Goal: Information Seeking & Learning: Learn about a topic

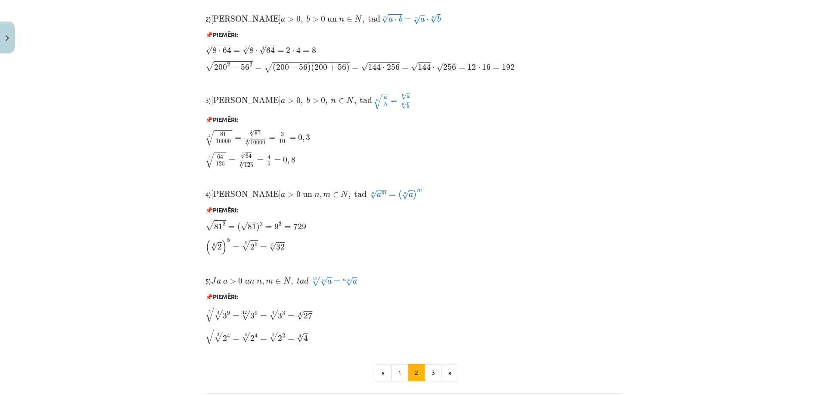
scroll to position [573, 0]
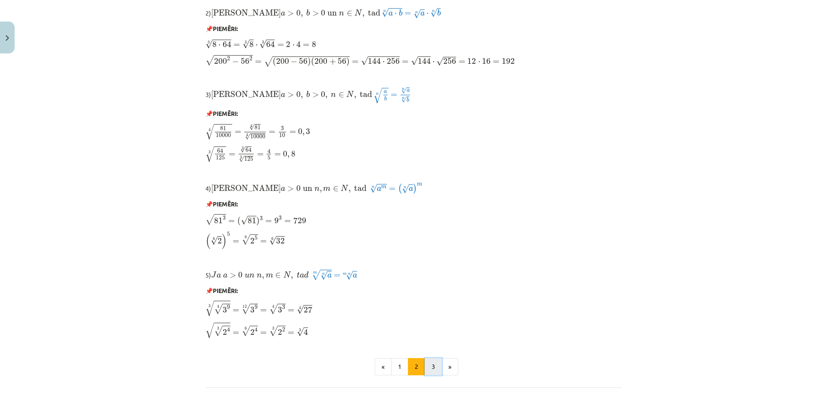
click at [434, 364] on button "3" at bounding box center [433, 366] width 17 height 17
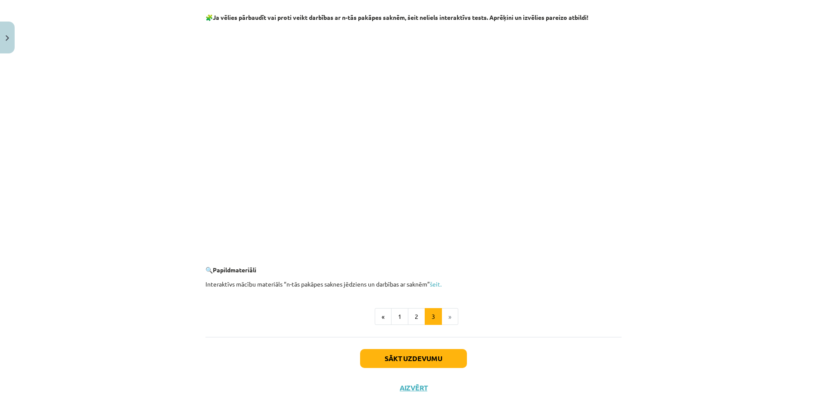
scroll to position [1457, 0]
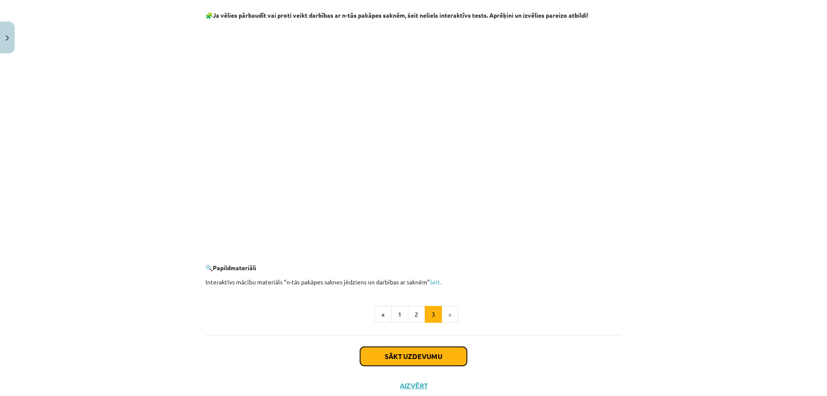
click at [445, 360] on button "Sākt uzdevumu" at bounding box center [413, 356] width 107 height 19
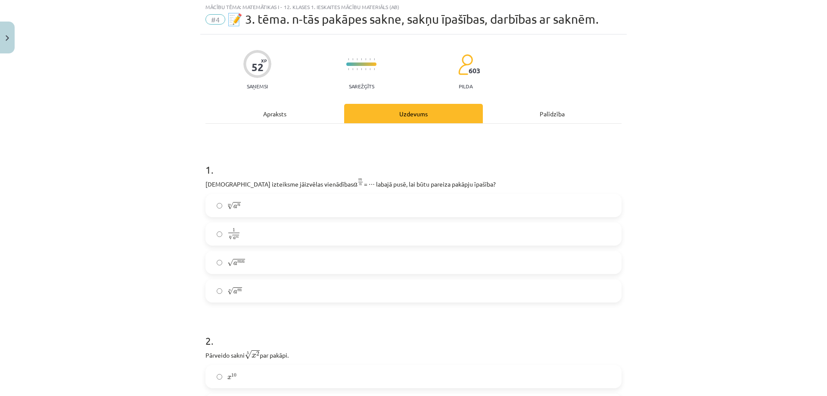
scroll to position [22, 0]
click at [292, 207] on label "m √ a n a n m" at bounding box center [413, 207] width 414 height 22
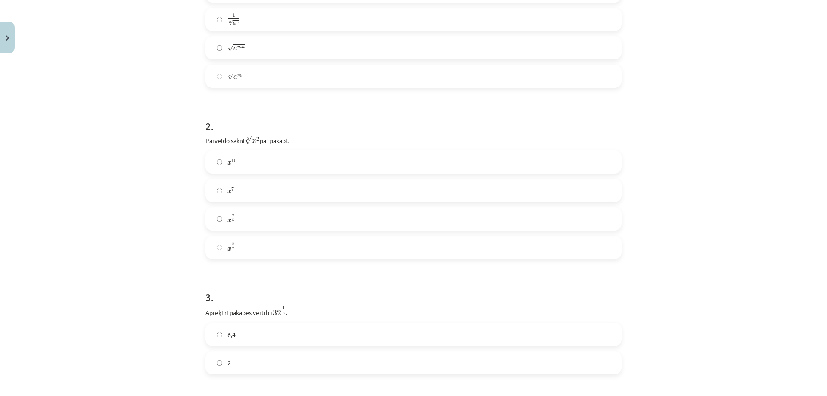
scroll to position [240, 0]
click at [252, 240] on label "x 5 2 x 5 2" at bounding box center [413, 245] width 414 height 22
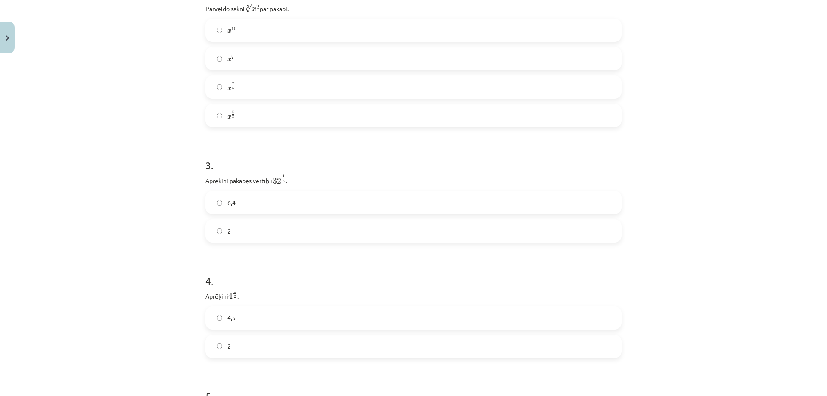
scroll to position [412, 0]
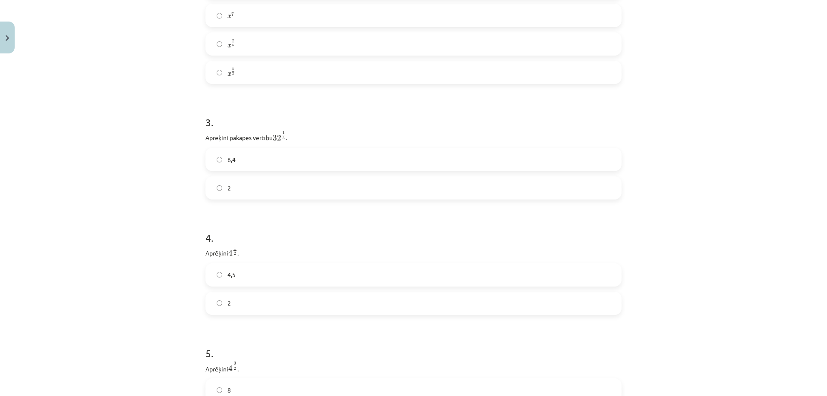
click at [334, 151] on label "6,4" at bounding box center [413, 160] width 414 height 22
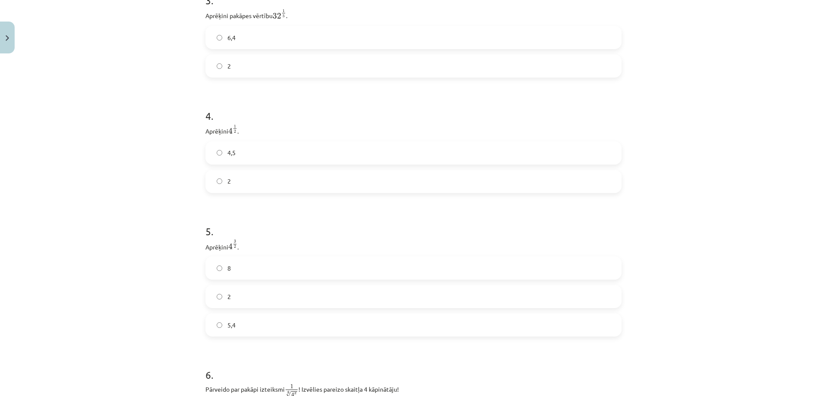
click at [360, 156] on label "4,5" at bounding box center [413, 153] width 414 height 22
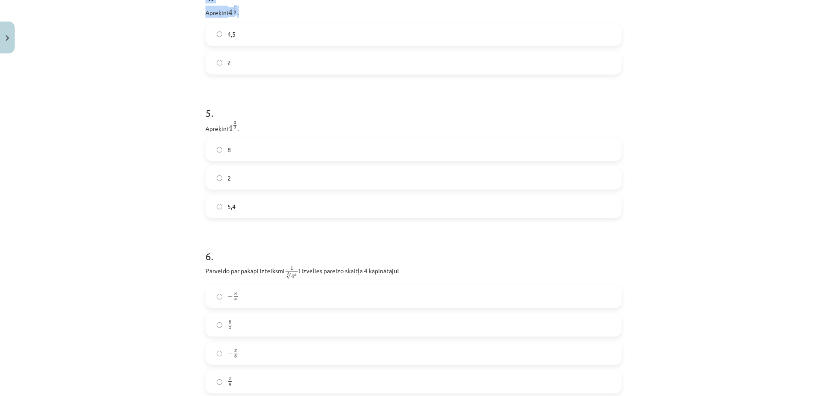
scroll to position [647, 0]
drag, startPoint x: 184, startPoint y: 207, endPoint x: 262, endPoint y: 68, distance: 159.5
click at [262, 68] on div "Mācību tēma: Matemātikas i - 12. klases 1. ieskaites mācību materiāls (ab) #4 📝…" at bounding box center [413, 198] width 827 height 396
copy form "[DEMOGRAPHIC_DATA] izteiksme jāizvēlas vienādības a m n a m n = ⋯ labajā pusē, …"
click at [147, 98] on div "Mācību tēma: Matemātikas i - 12. klases 1. ieskaites mācību materiāls (ab) #4 📝…" at bounding box center [413, 198] width 827 height 396
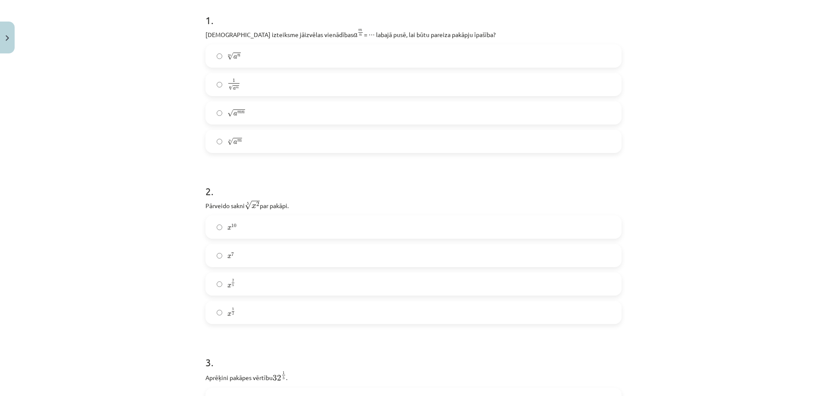
scroll to position [175, 0]
click at [299, 138] on label "n √ a m a m n" at bounding box center [413, 139] width 414 height 22
click at [258, 273] on label "x 2 5 x 2 5" at bounding box center [413, 282] width 414 height 22
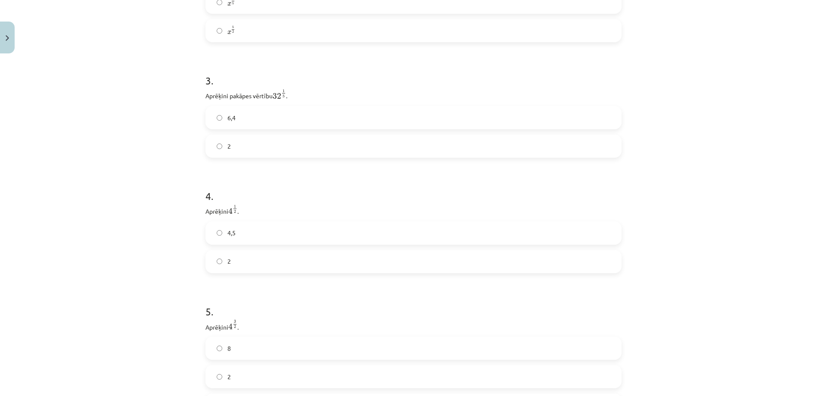
scroll to position [467, 0]
click at [366, 140] on label "2" at bounding box center [413, 133] width 414 height 22
click at [327, 250] on label "2" at bounding box center [413, 249] width 414 height 22
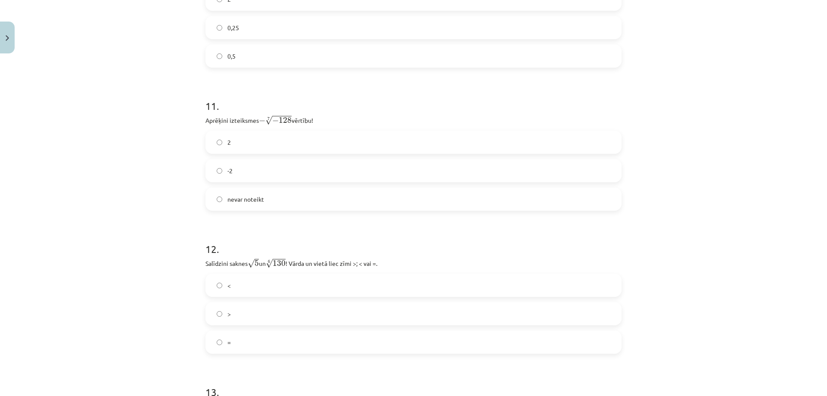
scroll to position [1845, 0]
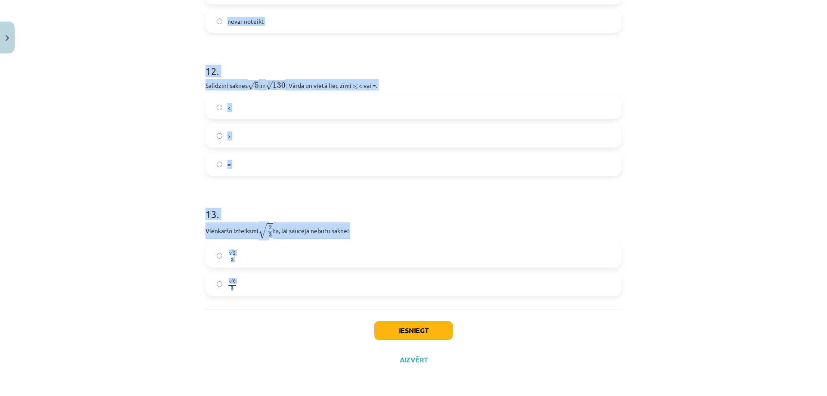
drag, startPoint x: 196, startPoint y: 308, endPoint x: 268, endPoint y: 280, distance: 77.6
click at [268, 280] on div "Mācību tēma: Matemātikas i - 12. klases 1. ieskaites mācību materiāls (ab) #4 📝…" at bounding box center [413, 198] width 827 height 396
copy form "Aprēķini 4 3 2 4 3 2 . 8 2 5,4 6 . Pārveido par pakāpi izteiksmi 1 8 √ 4 x 1 4 …"
click at [728, 184] on div "Mācību tēma: Matemātikas i - 12. klases 1. ieskaites mācību materiāls (ab) #4 📝…" at bounding box center [413, 198] width 827 height 396
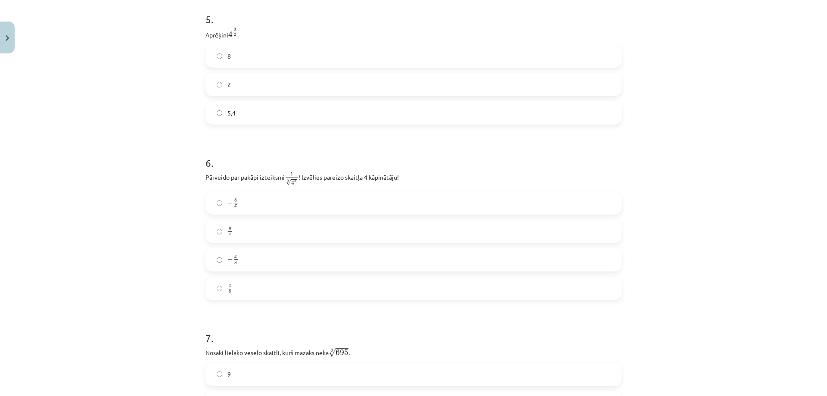
scroll to position [749, 0]
click at [238, 55] on label "8" at bounding box center [413, 54] width 414 height 22
click at [241, 280] on label "x 8 x 8" at bounding box center [413, 286] width 414 height 22
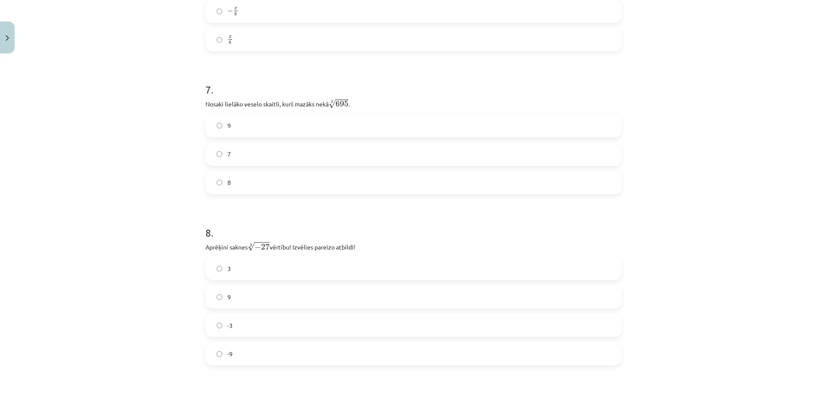
scroll to position [1002, 0]
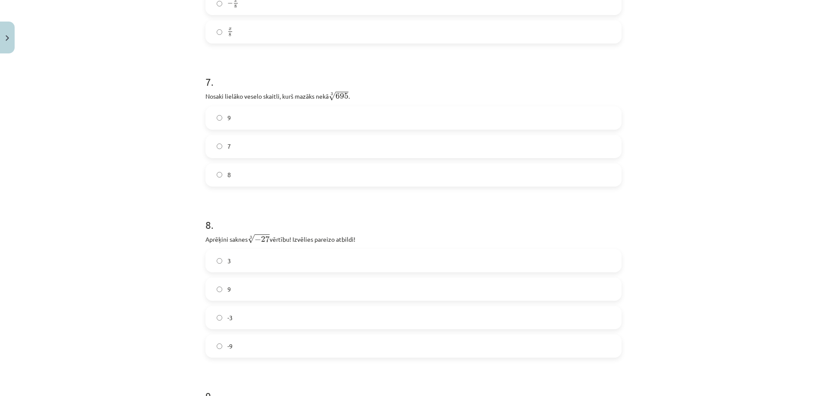
click at [283, 174] on label "8" at bounding box center [413, 175] width 414 height 22
click at [293, 317] on label "-3" at bounding box center [413, 318] width 414 height 22
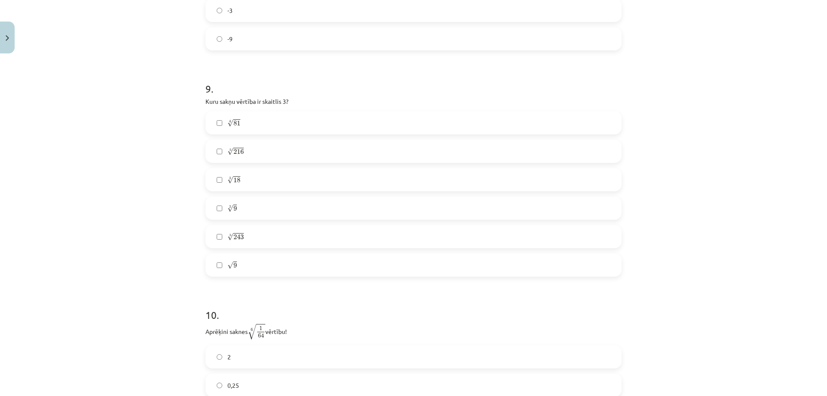
scroll to position [1314, 0]
click at [276, 117] on label "4 √ 81 81 4" at bounding box center [413, 118] width 414 height 22
click at [249, 260] on label "√ 9 9" at bounding box center [413, 260] width 414 height 22
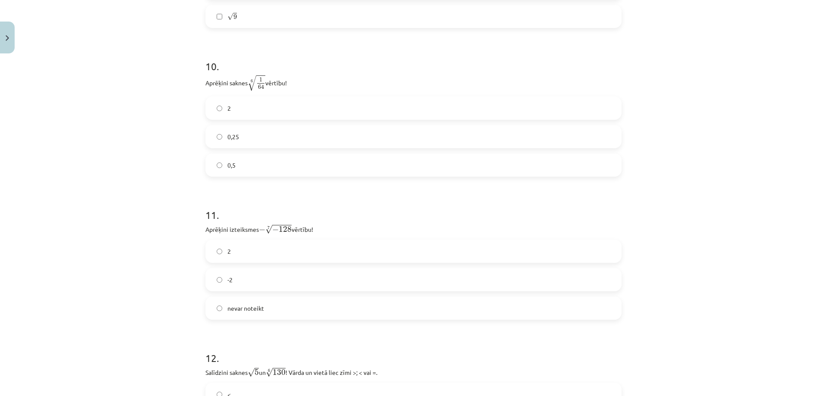
scroll to position [1561, 0]
click at [262, 131] on label "0,25" at bounding box center [413, 134] width 414 height 22
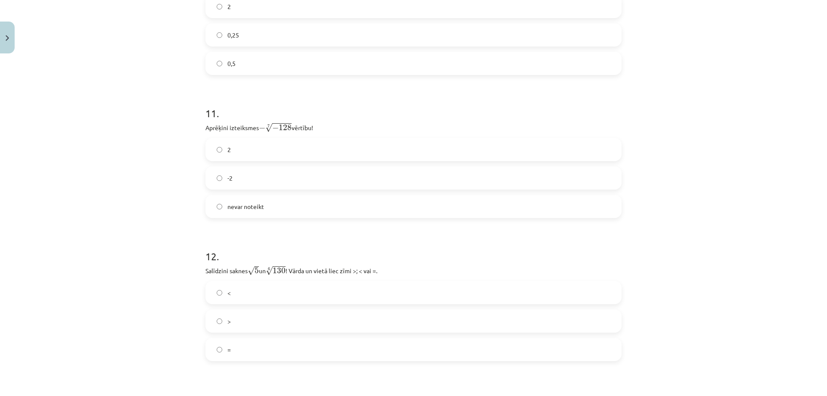
scroll to position [1667, 0]
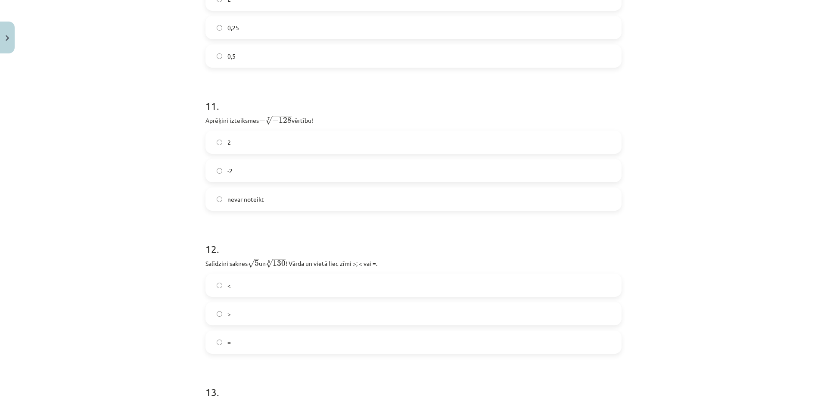
click at [267, 148] on label "2" at bounding box center [413, 142] width 414 height 22
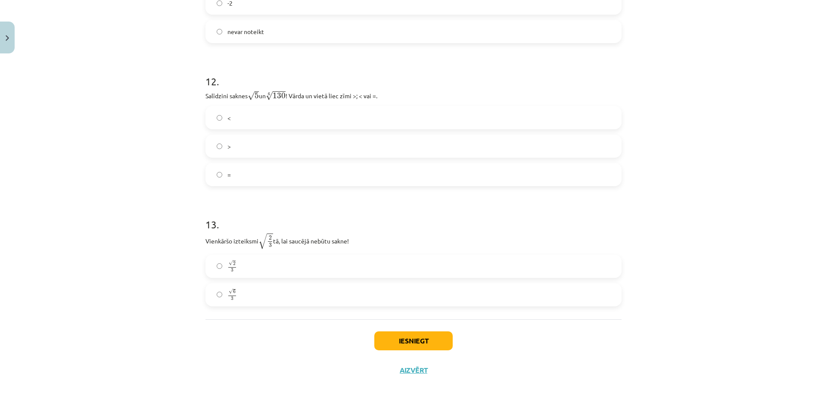
scroll to position [1845, 0]
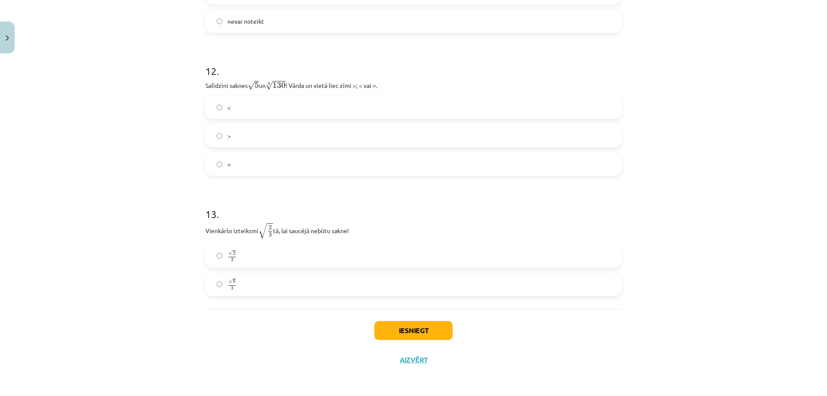
click at [246, 132] on label ">" at bounding box center [413, 136] width 414 height 22
click at [267, 258] on label "√ 2 3 2 3" at bounding box center [413, 256] width 414 height 22
click at [399, 328] on button "Iesniegt" at bounding box center [413, 330] width 78 height 19
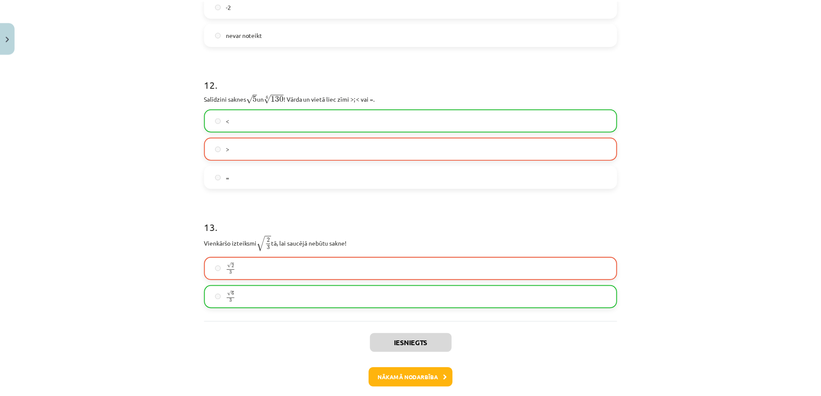
scroll to position [1873, 0]
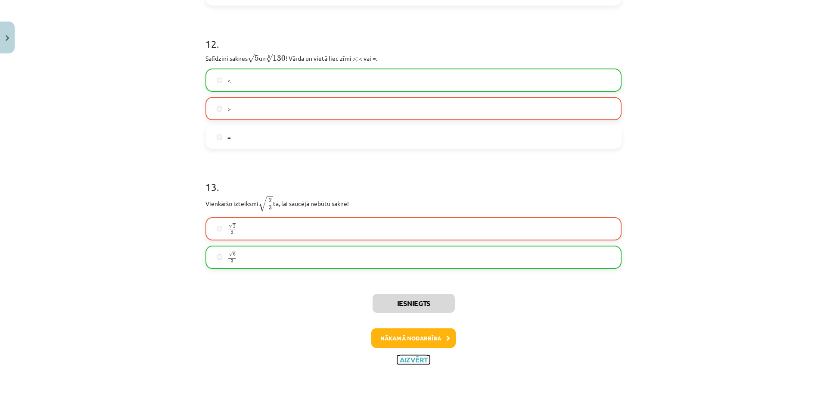
click at [405, 359] on button "Aizvērt" at bounding box center [413, 359] width 33 height 9
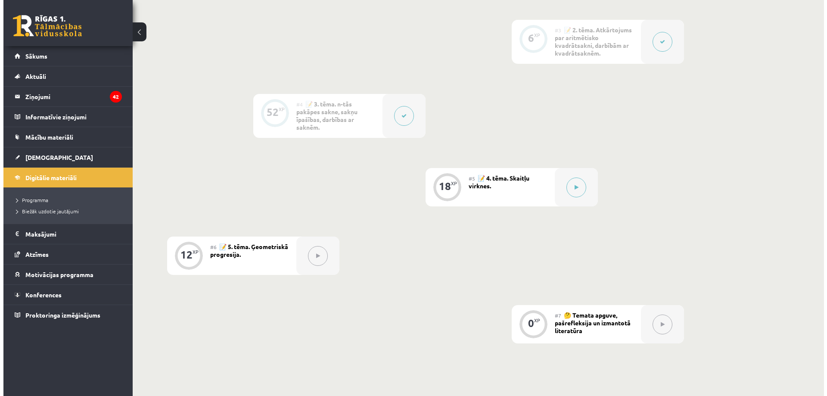
scroll to position [420, 0]
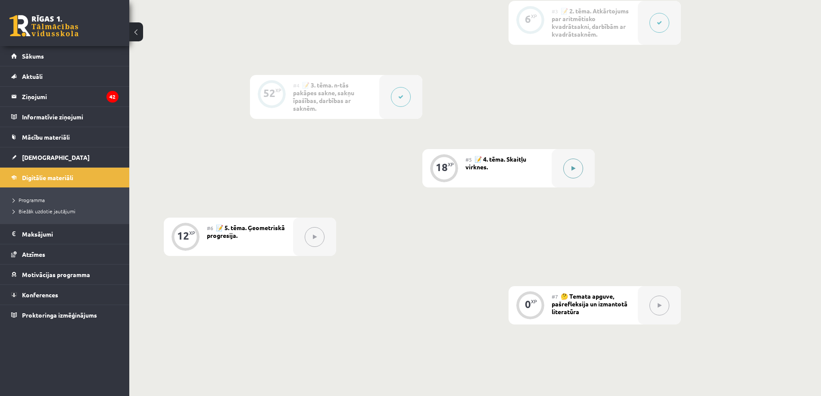
click at [569, 169] on button at bounding box center [573, 169] width 20 height 20
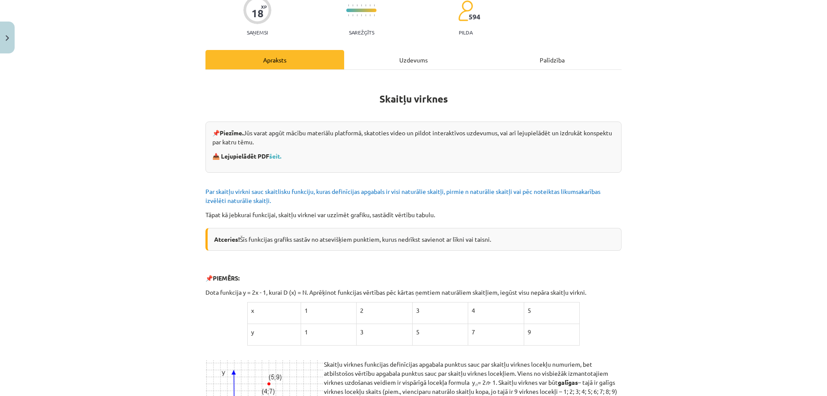
scroll to position [45, 0]
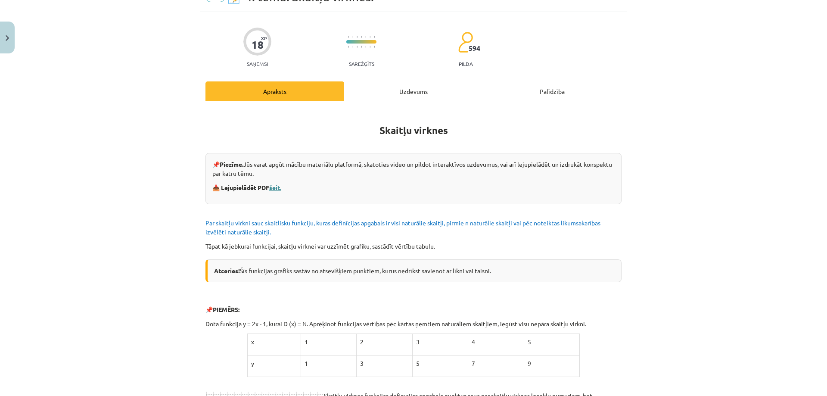
click at [272, 186] on link "šeit." at bounding box center [275, 188] width 12 height 8
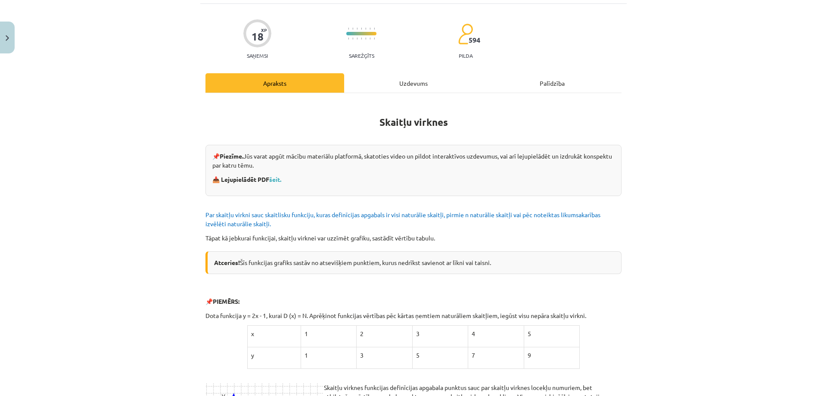
scroll to position [55, 0]
